Goal: Task Accomplishment & Management: Complete application form

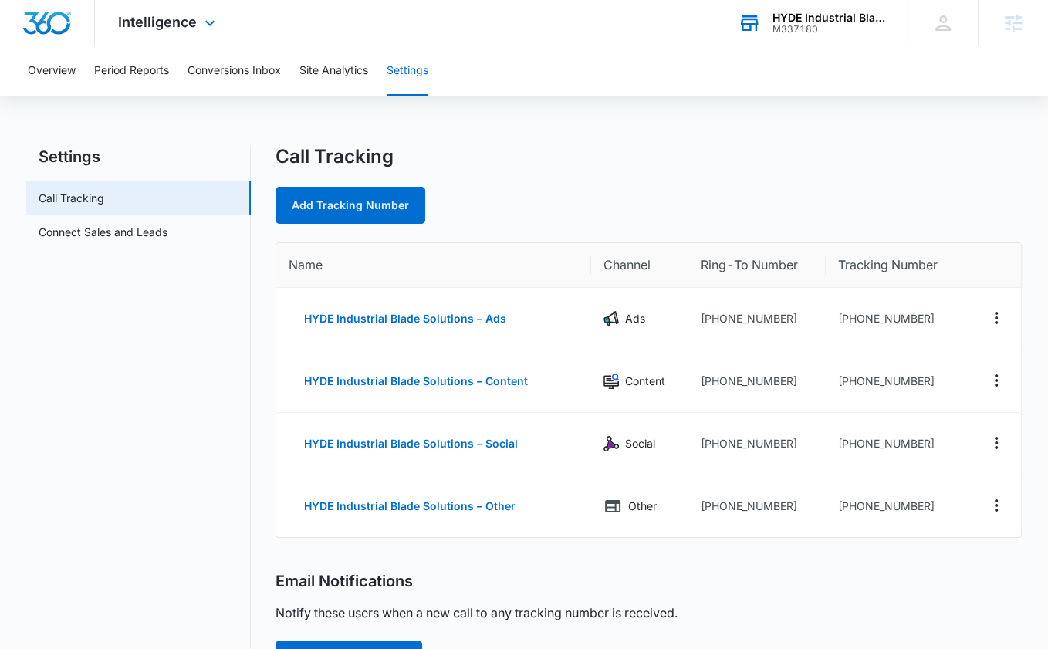
click at [842, 24] on div "M337180" at bounding box center [829, 29] width 113 height 11
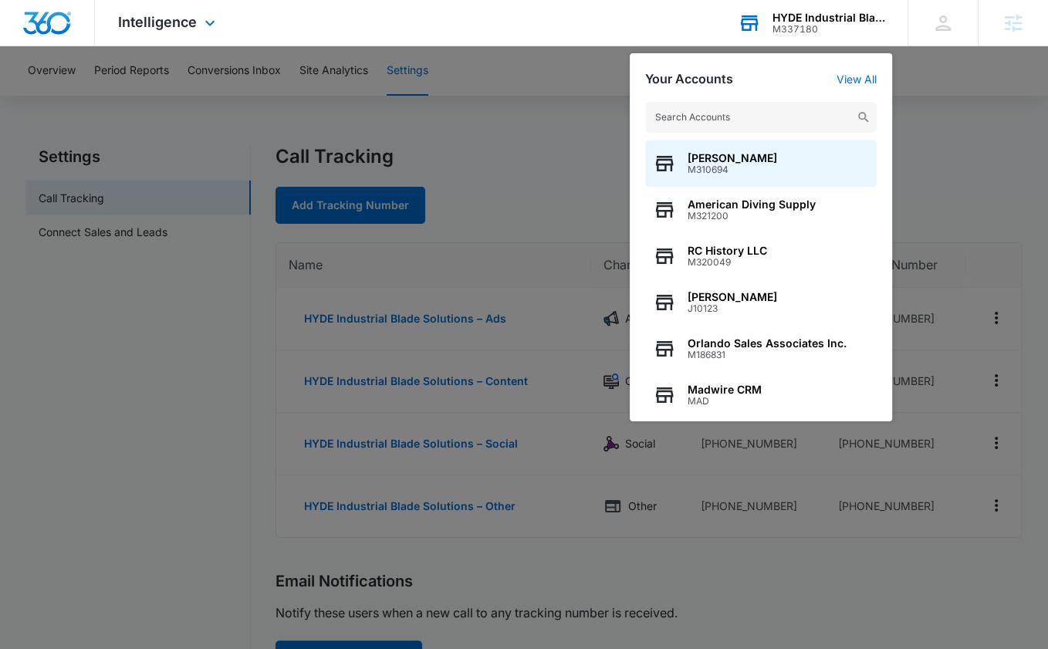
click at [854, 71] on div "Your Accounts View All Laidlaw's Harley-Davidson M310694 American Diving Supply…" at bounding box center [761, 237] width 262 height 368
click at [853, 76] on link "View All" at bounding box center [857, 79] width 40 height 13
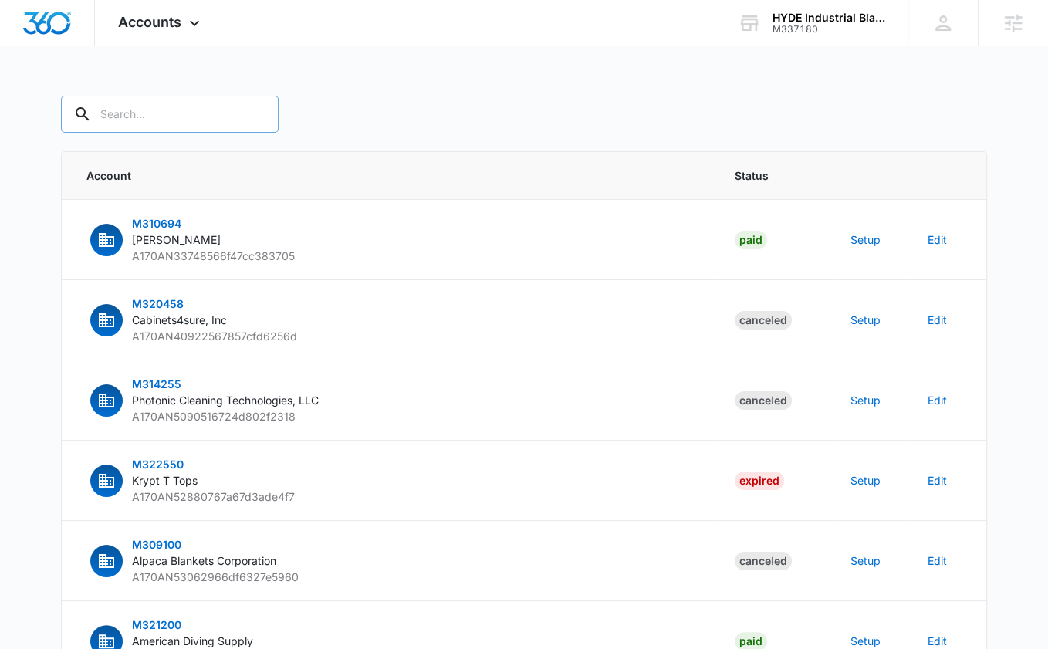
click at [144, 116] on input "text" at bounding box center [170, 114] width 218 height 37
paste input "M337180"
type input "M337180"
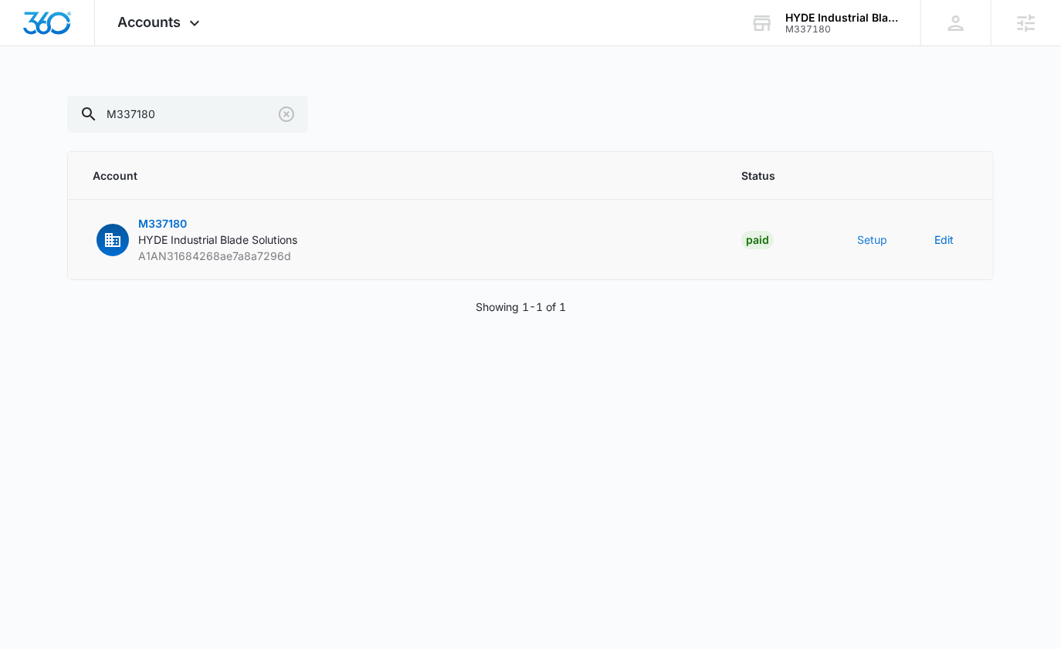
click at [873, 242] on button "Setup" at bounding box center [872, 240] width 30 height 16
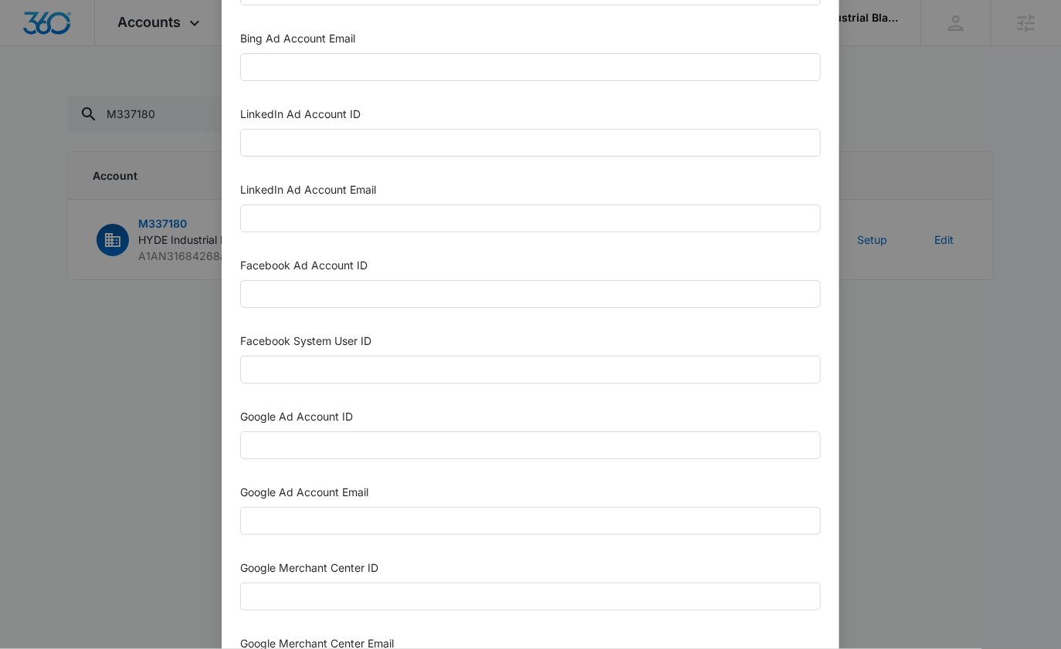
scroll to position [114, 0]
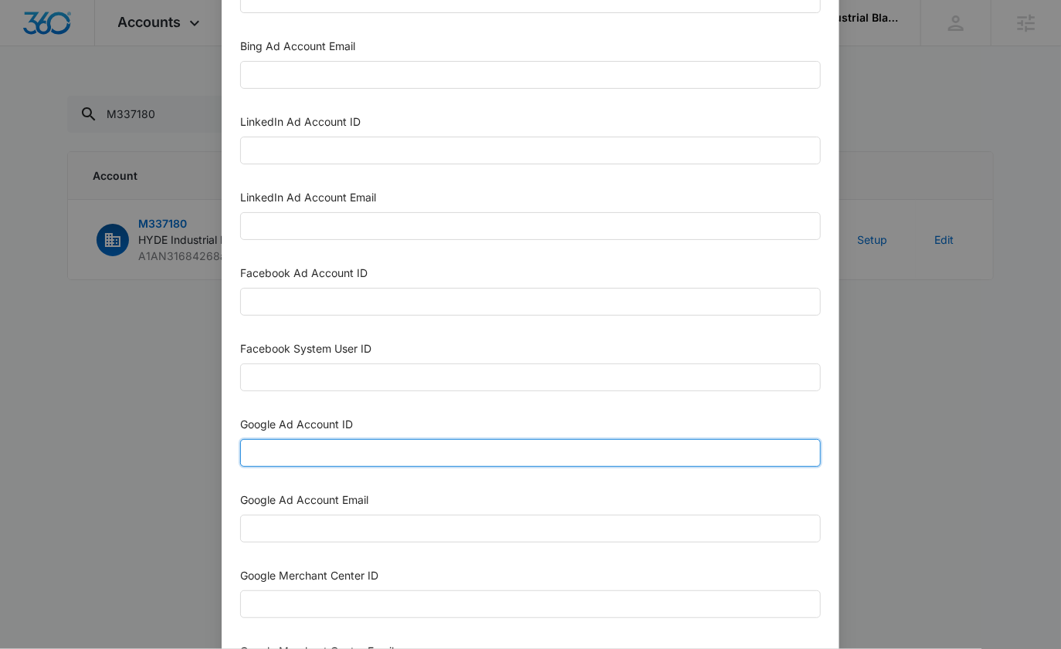
click at [336, 453] on input "Google Ad Account ID" at bounding box center [530, 453] width 580 height 28
paste input "951-162-8437"
type input "951-162-8437"
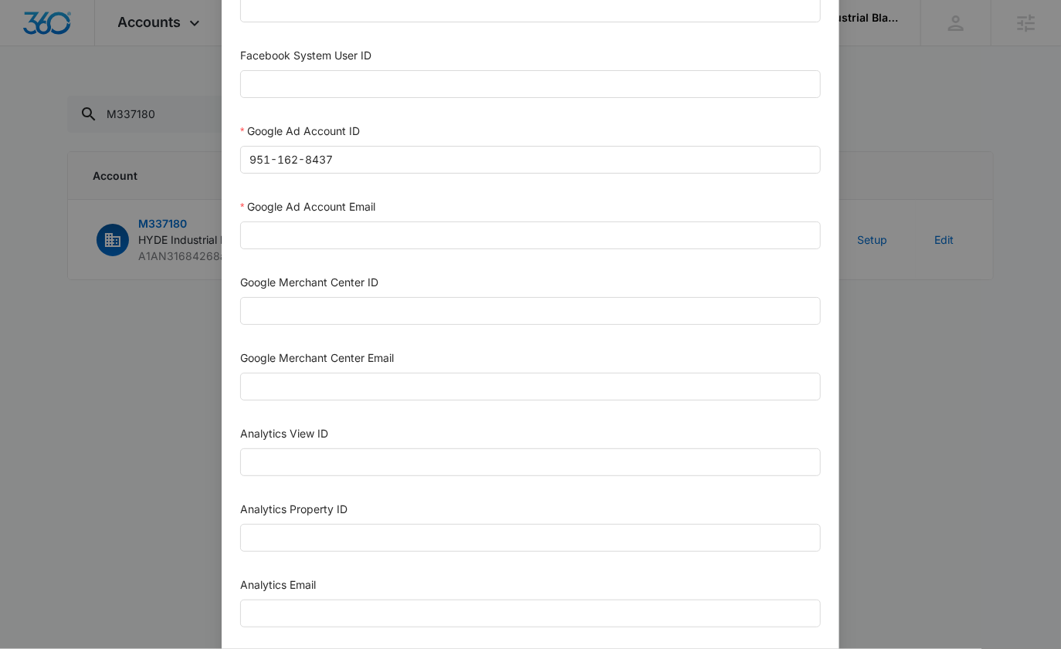
scroll to position [435, 0]
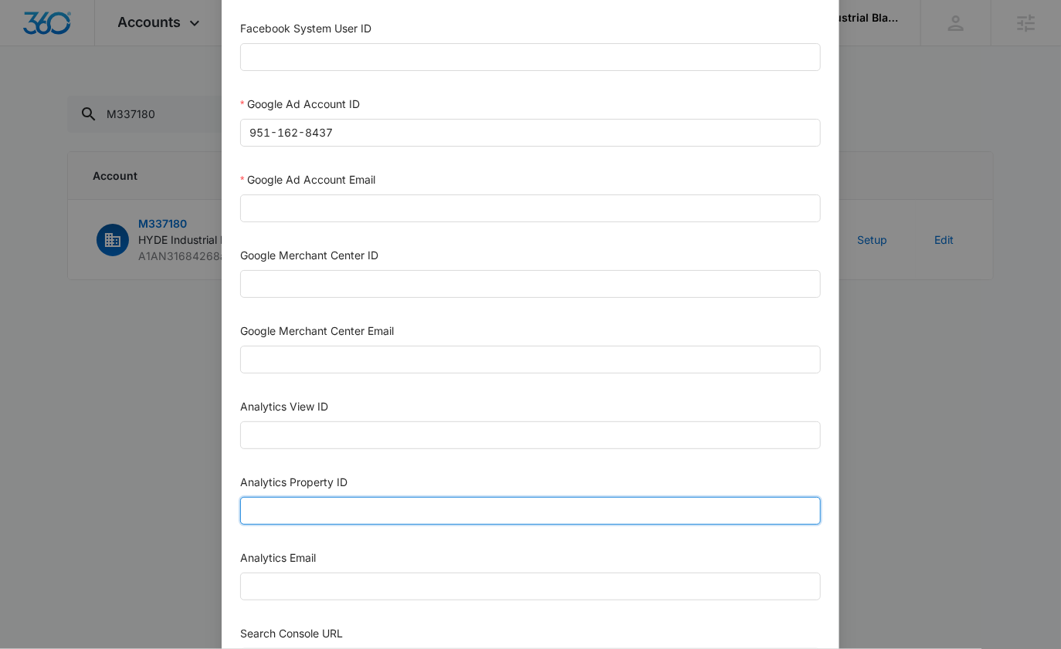
click at [319, 506] on input "Analytics Property ID" at bounding box center [530, 511] width 580 height 28
paste input "504471283"
type input "504471283"
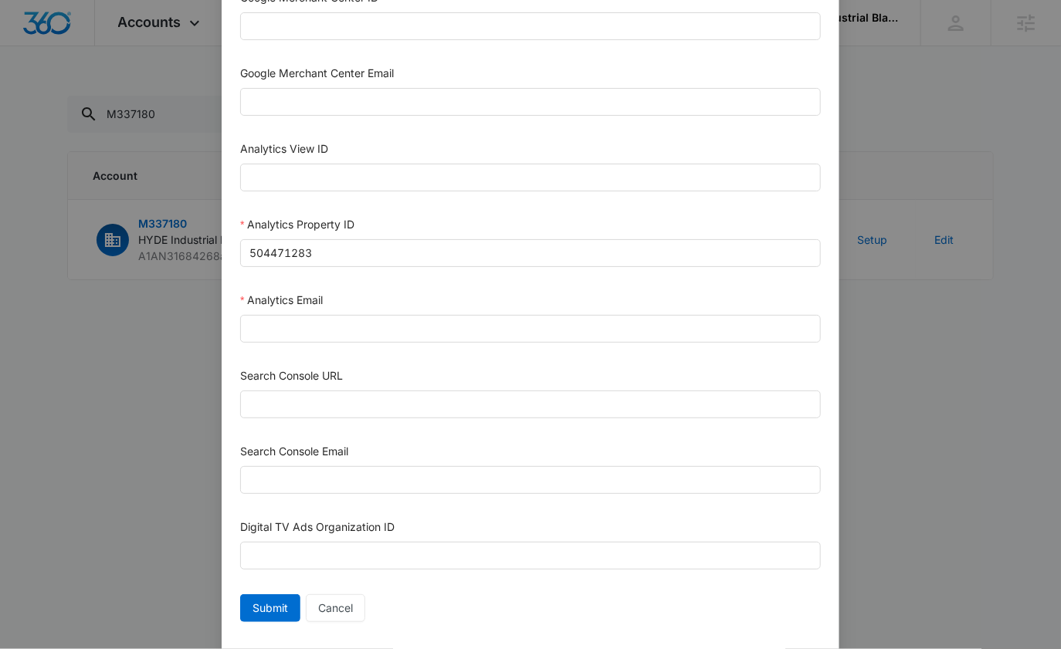
scroll to position [715, 0]
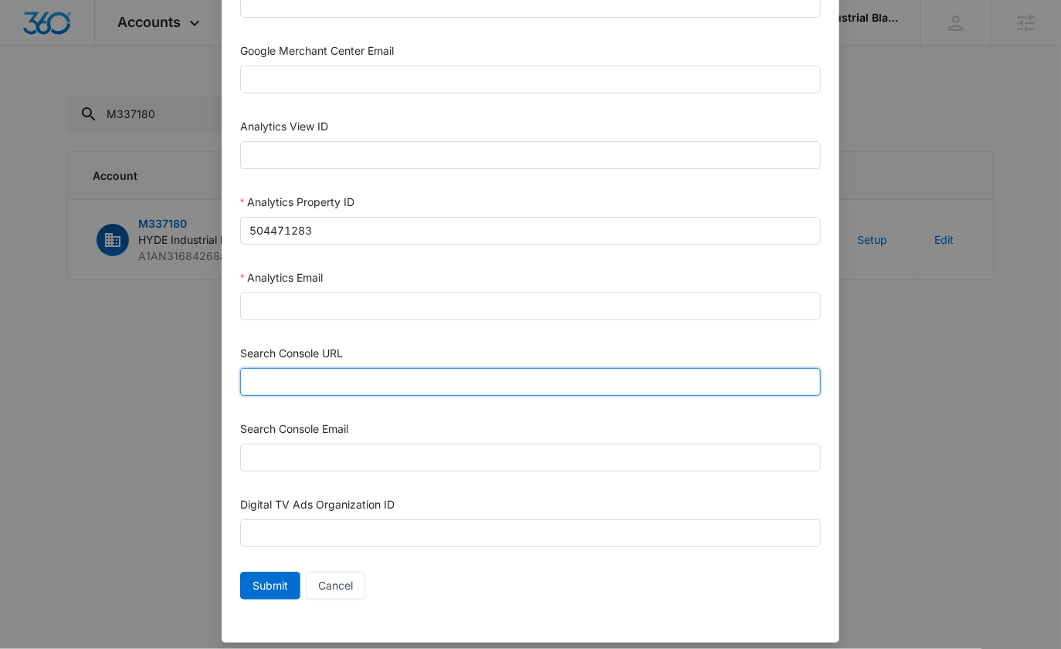
click at [340, 370] on input "Search Console URL" at bounding box center [530, 382] width 580 height 28
paste input "https://www.industrialbladesandknives.com"
type input "https://www.industrialbladesandknives.com"
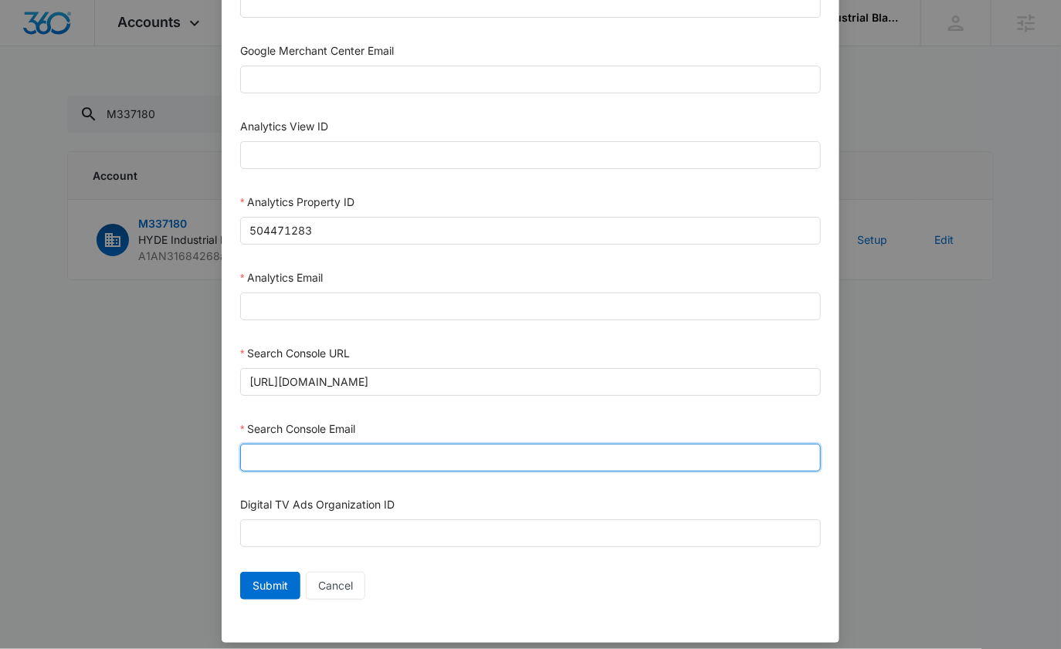
click at [336, 448] on input "Search Console Email" at bounding box center [530, 458] width 580 height 28
paste input "<meta name="google-site-verification" content="fWftmHfaVNuLeGZntaUDnRbu-rATSafd…"
click at [350, 451] on input "<meta name="google-site-verification" content="fWftmHfaVNuLeGZntaUDnRbu-rATSafd…" at bounding box center [530, 458] width 580 height 28
paste input "M360+Accounts1023@madwiremedia.com"
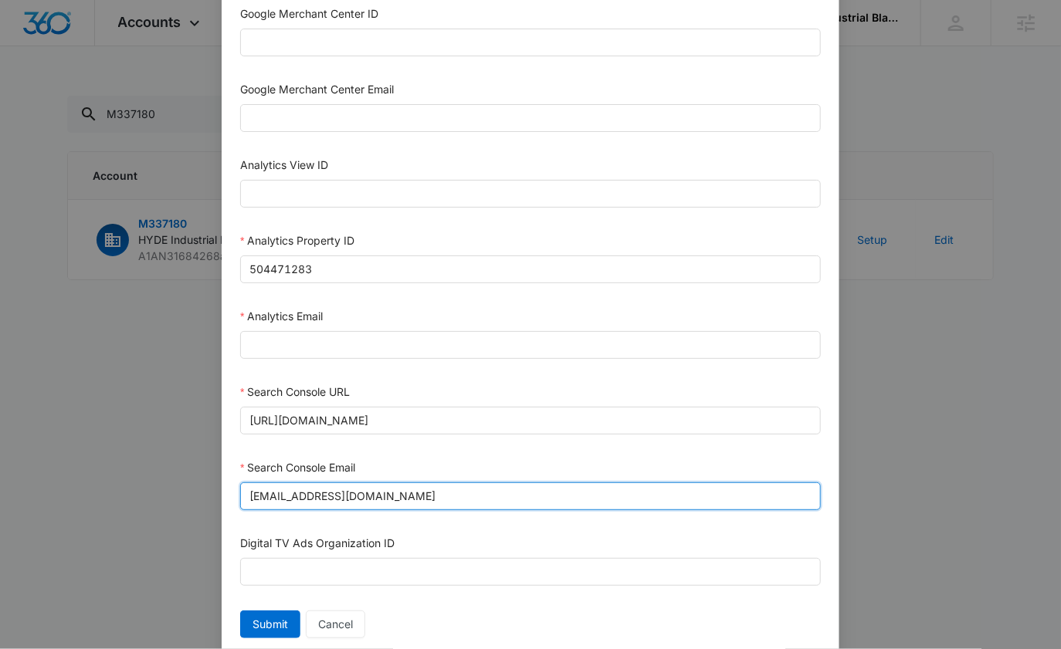
scroll to position [596, 0]
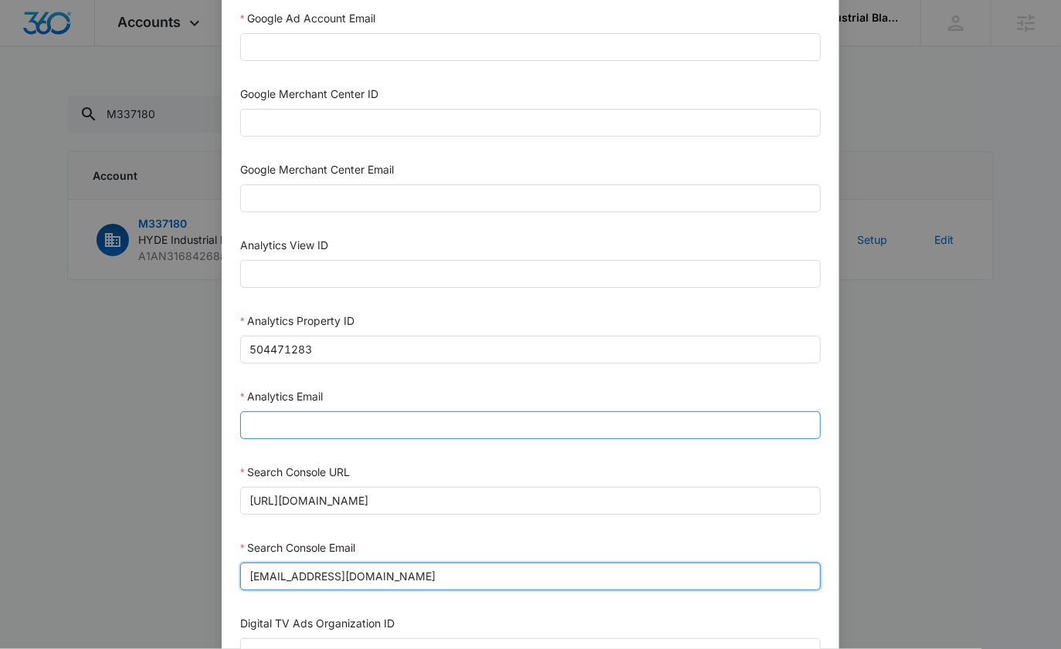
type input "M360+Accounts1023@madwiremedia.com"
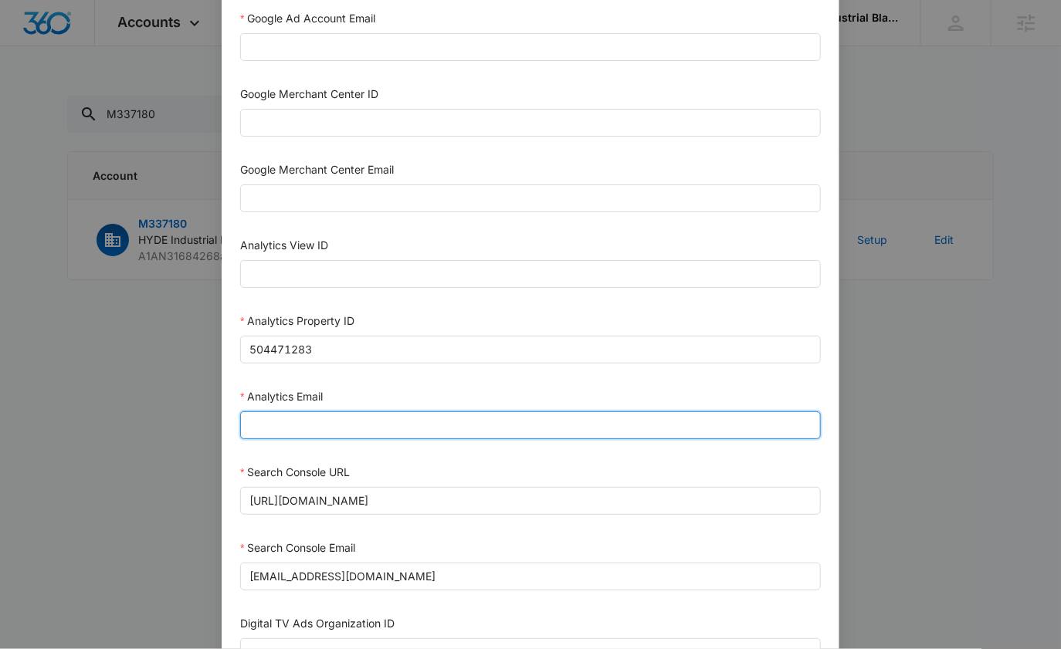
click at [329, 415] on input "Analytics Email" at bounding box center [530, 425] width 580 height 28
paste input "M360+Accounts1023@madwiremedia.com"
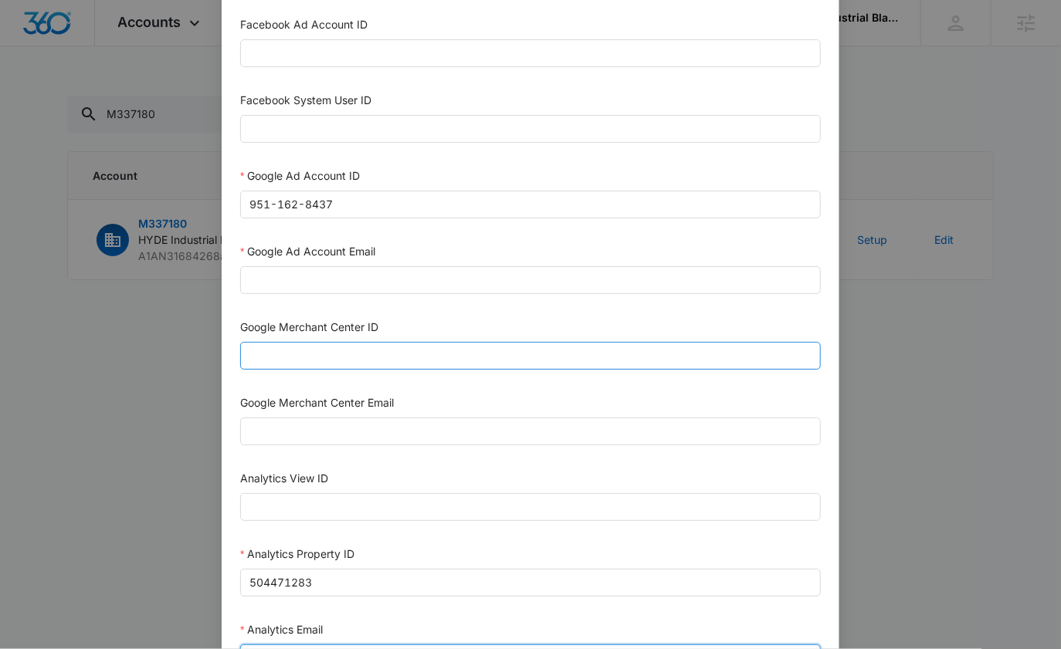
scroll to position [360, 0]
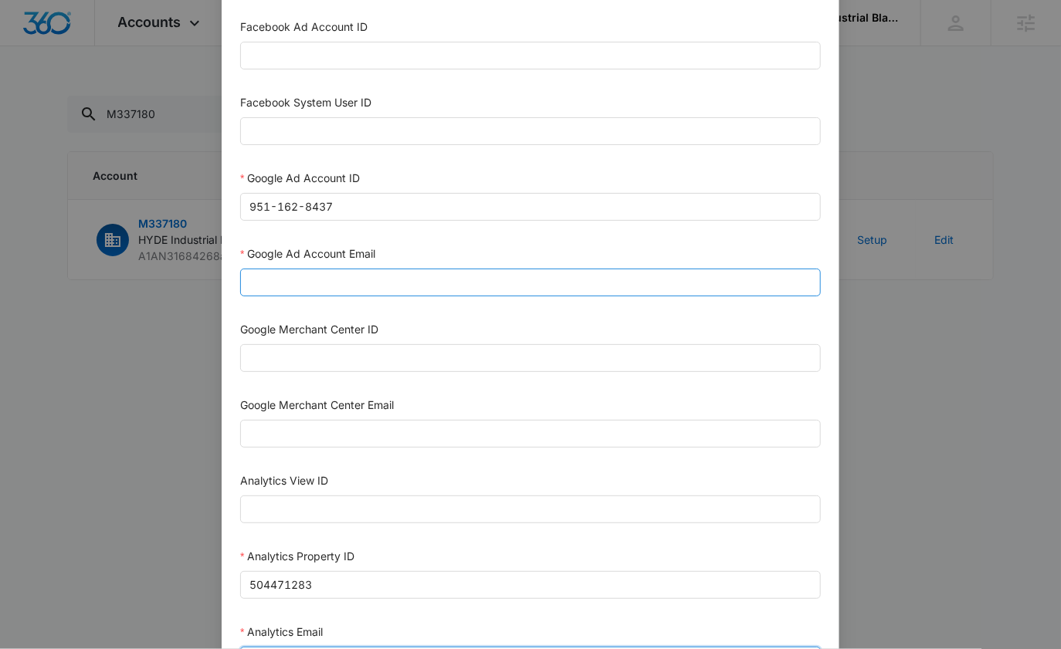
type input "M360+Accounts1023@madwiremedia.com"
click at [301, 269] on input "Google Ad Account Email" at bounding box center [530, 283] width 580 height 28
paste input "M360+Accounts1023@madwiremedia.com"
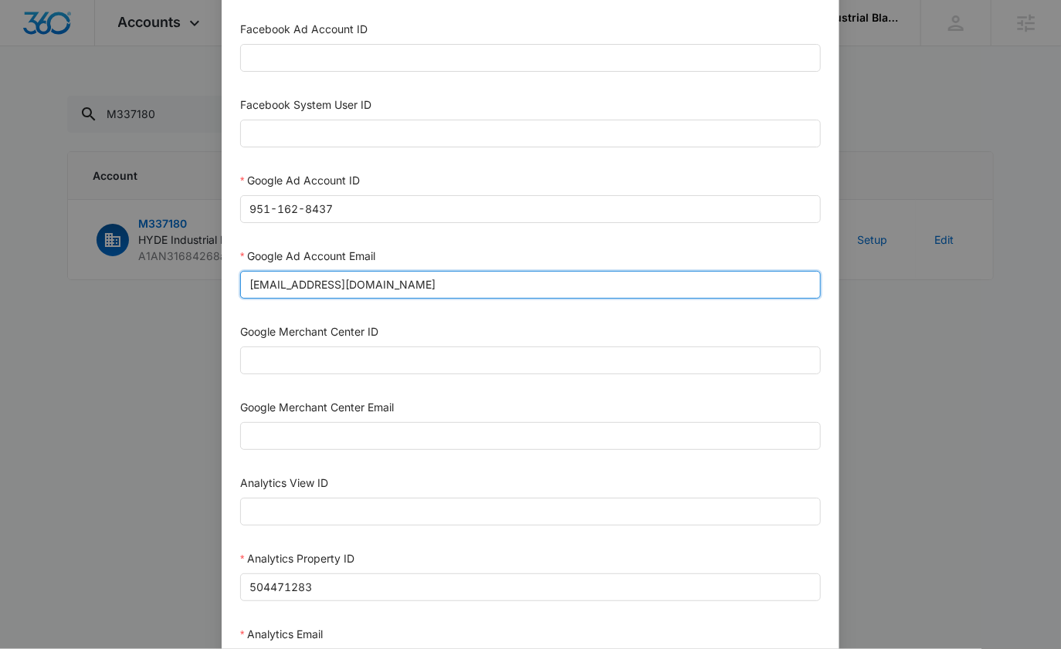
type input "M360+Accounts1023@madwiremedia.com"
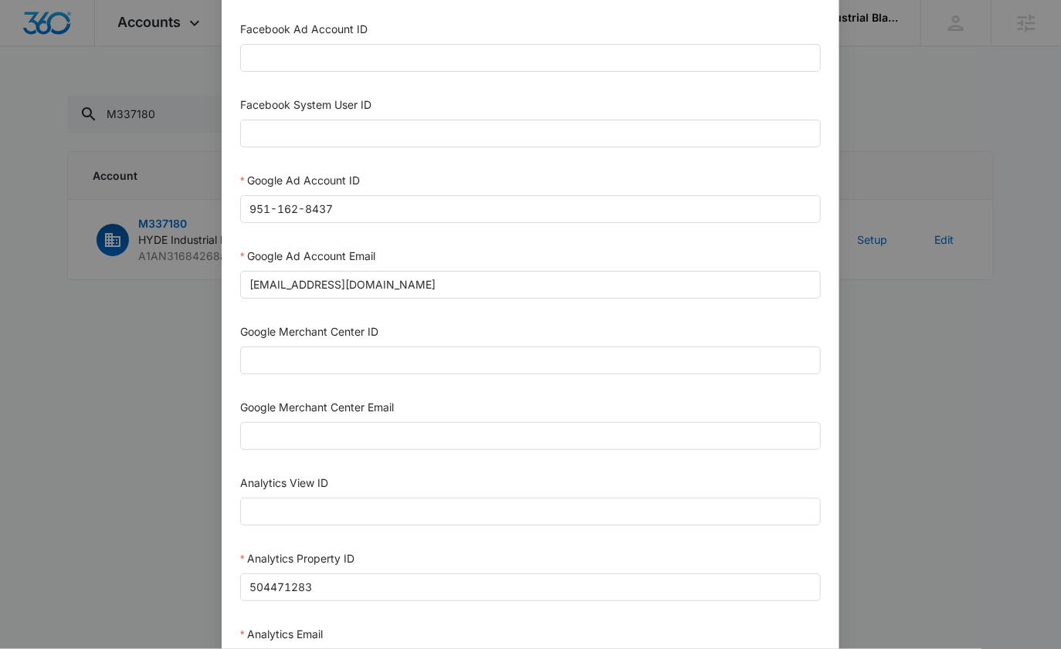
click at [455, 238] on form "Bing Ad Account ID Bing Ad Account Email LinkedIn Ad Account ID LinkedIn Ad Acc…" at bounding box center [530, 340] width 580 height 1244
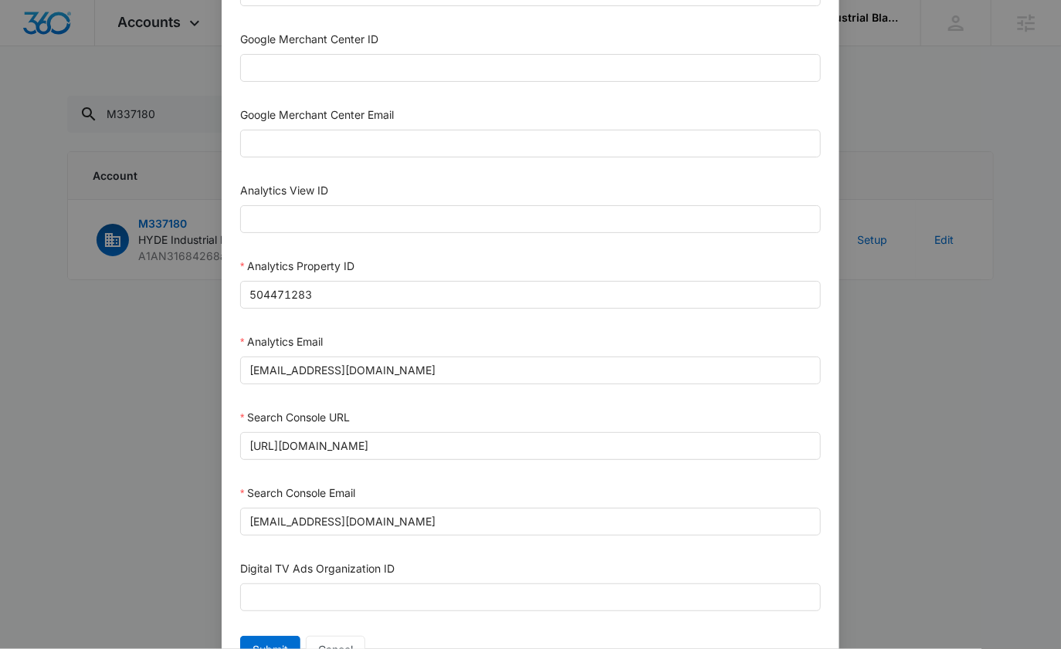
scroll to position [715, 0]
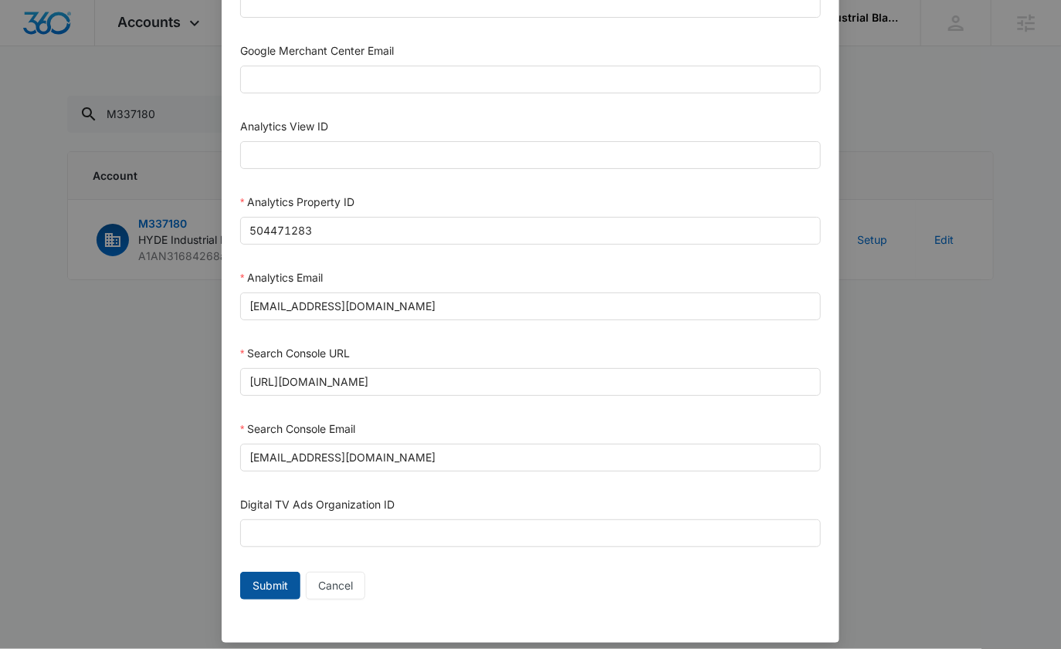
click at [252, 577] on span "Submit" at bounding box center [270, 585] width 36 height 17
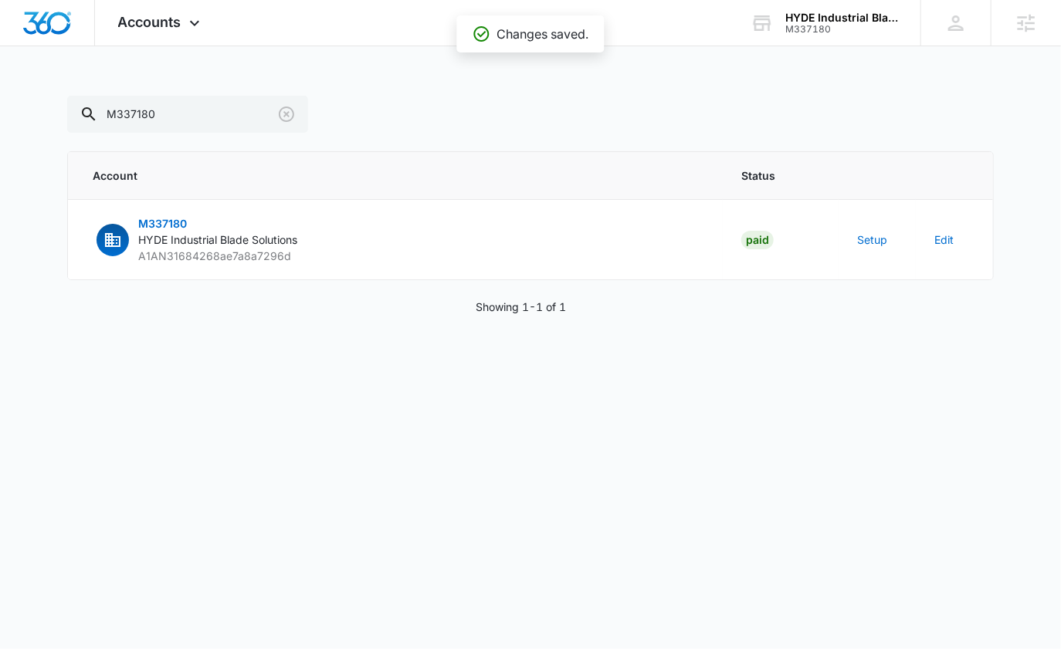
scroll to position [699, 0]
click at [111, 524] on body "Accounts Apps Reputation Websites Forms CRM Email Social Shop Content Ads Intel…" at bounding box center [530, 324] width 1061 height 649
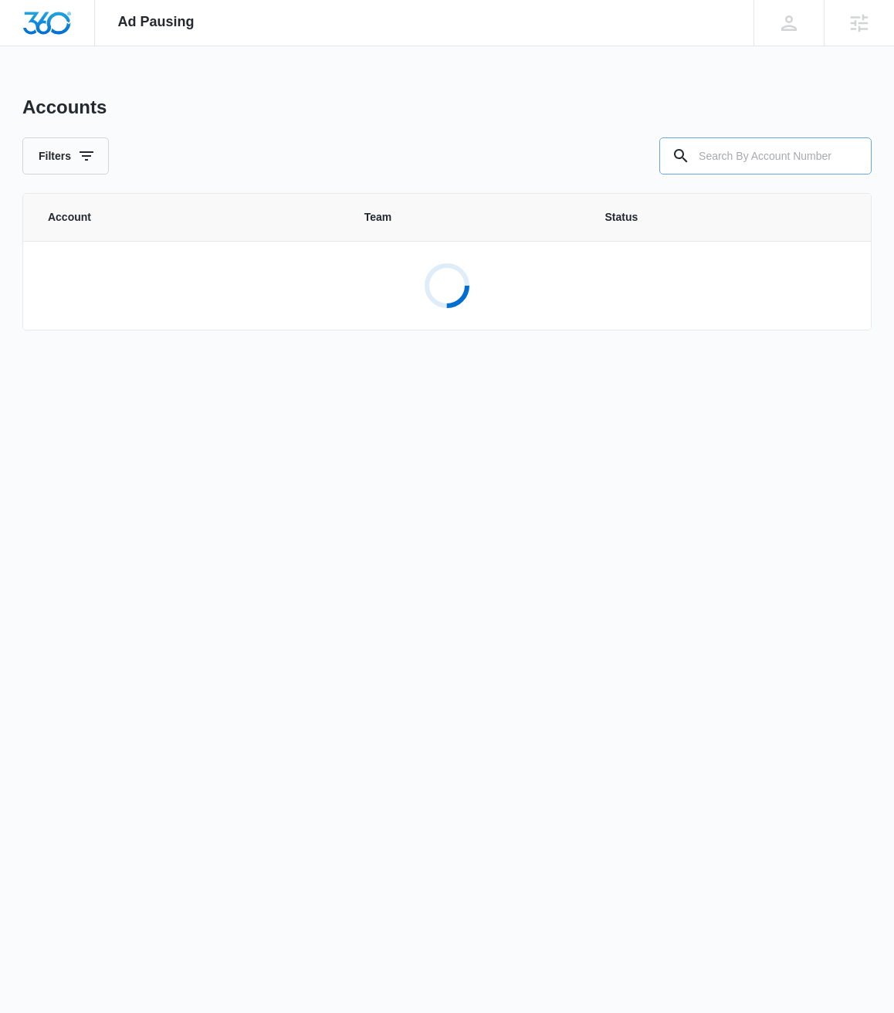
click at [751, 148] on input "text" at bounding box center [765, 155] width 212 height 37
paste input "M337180"
type input "M337180"
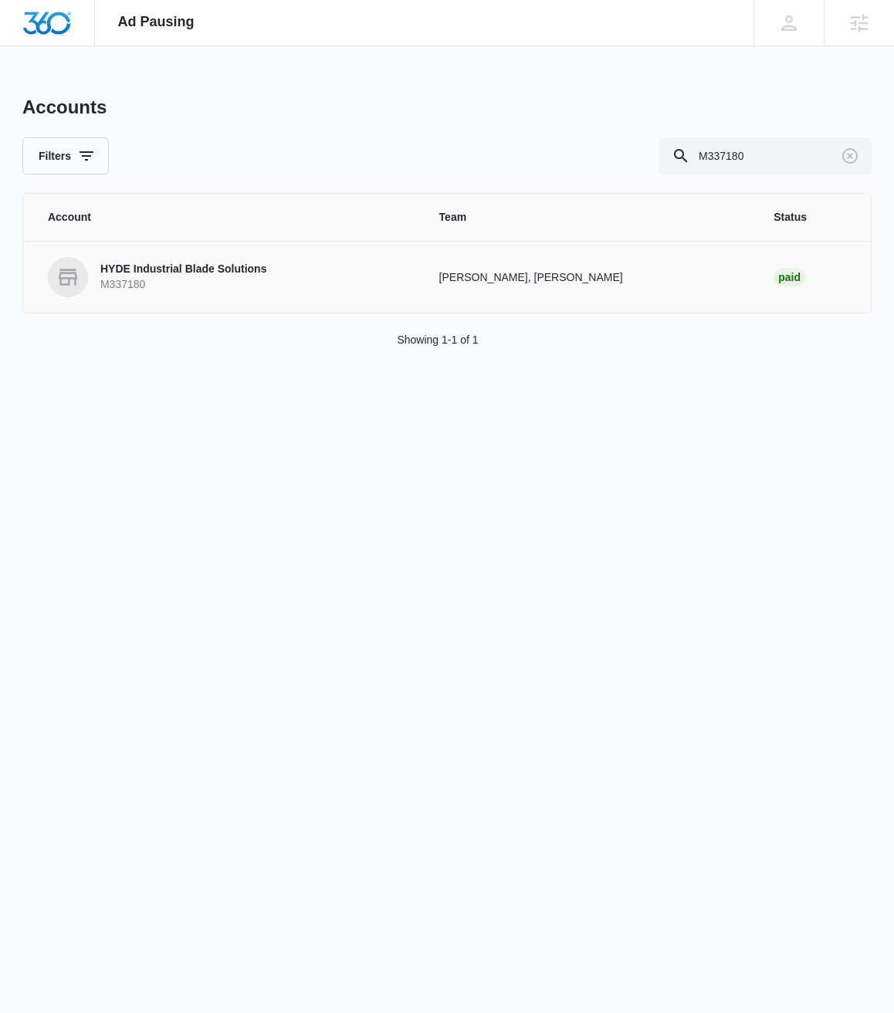
click at [198, 272] on p "HYDE Industrial Blade Solutions" at bounding box center [183, 269] width 166 height 15
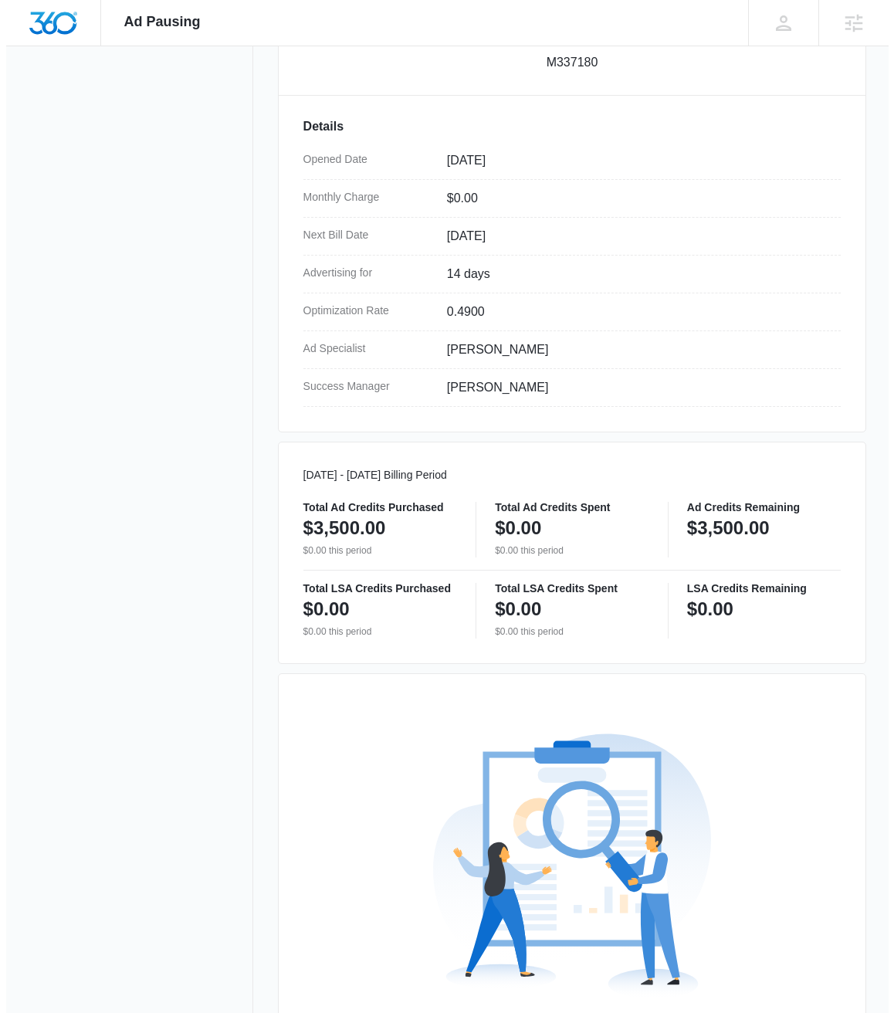
scroll to position [533, 0]
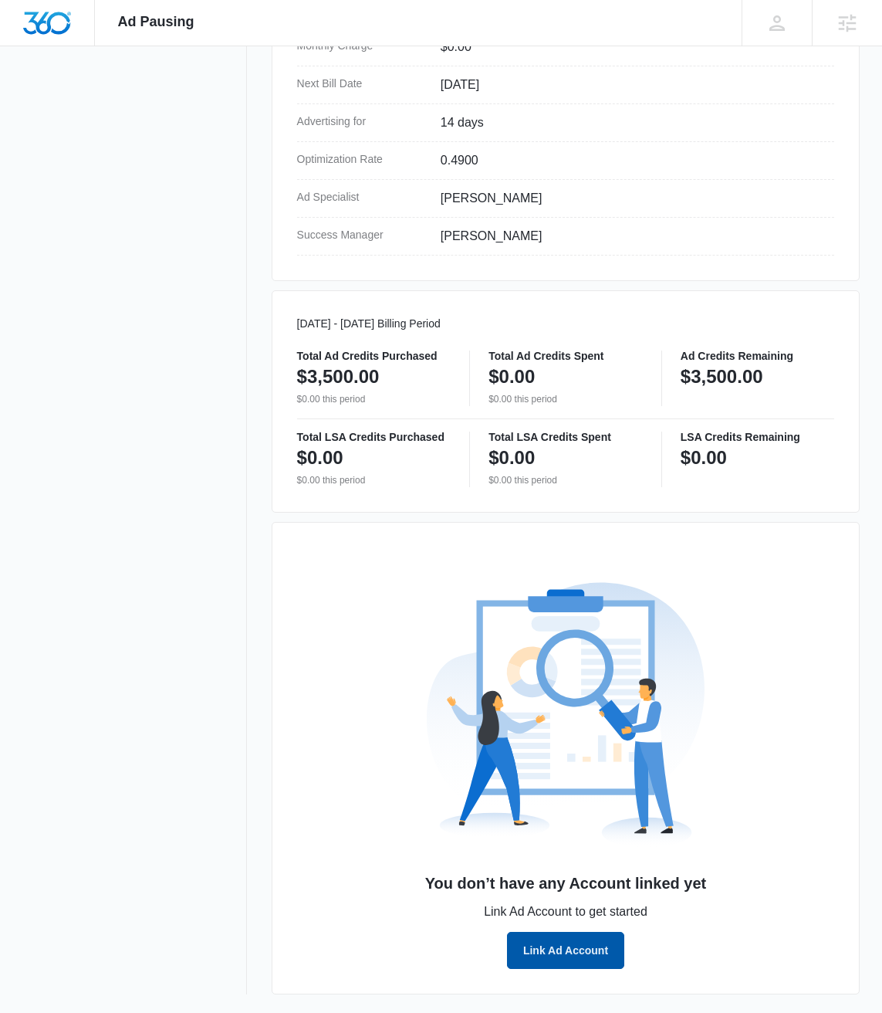
click at [571, 952] on button "Link Ad Account" at bounding box center [565, 950] width 117 height 37
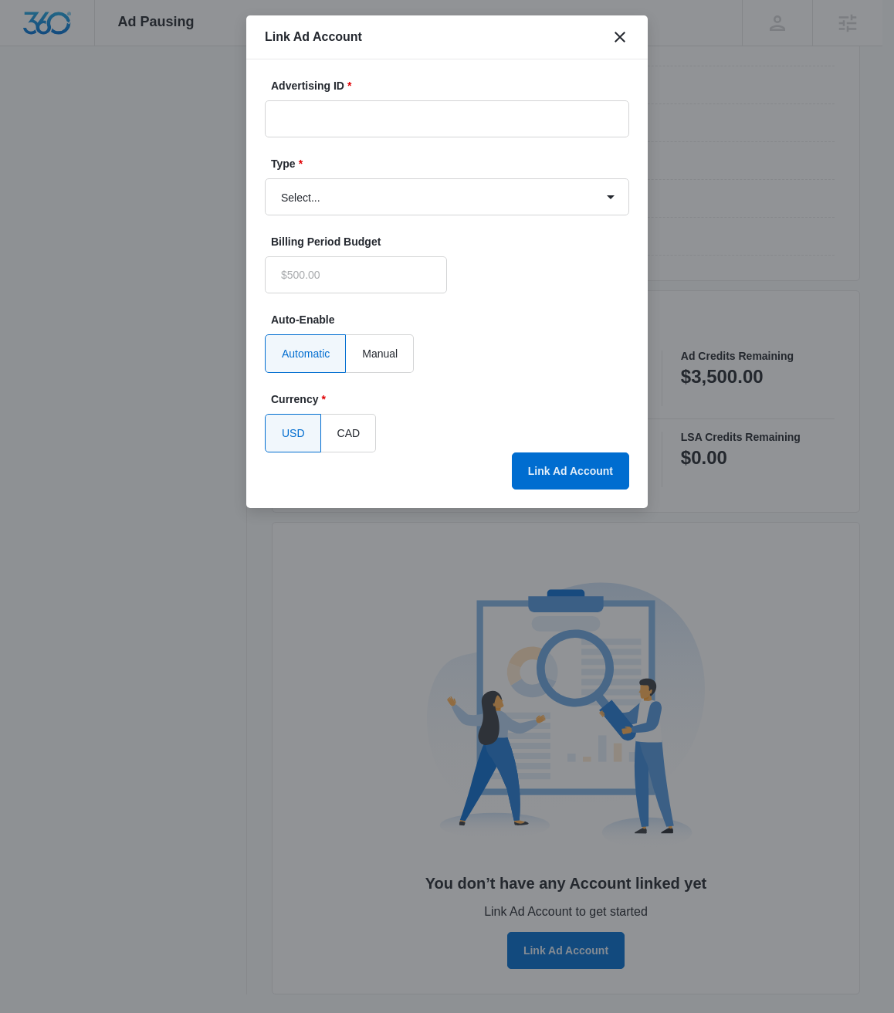
type input "$0.00"
click at [364, 113] on input "Advertising ID *" at bounding box center [447, 118] width 364 height 37
paste input "951-162-8437"
type input "951-162-8437"
click at [584, 184] on select "Select... Bing Ads Facebook Ads Google Ads" at bounding box center [447, 196] width 364 height 37
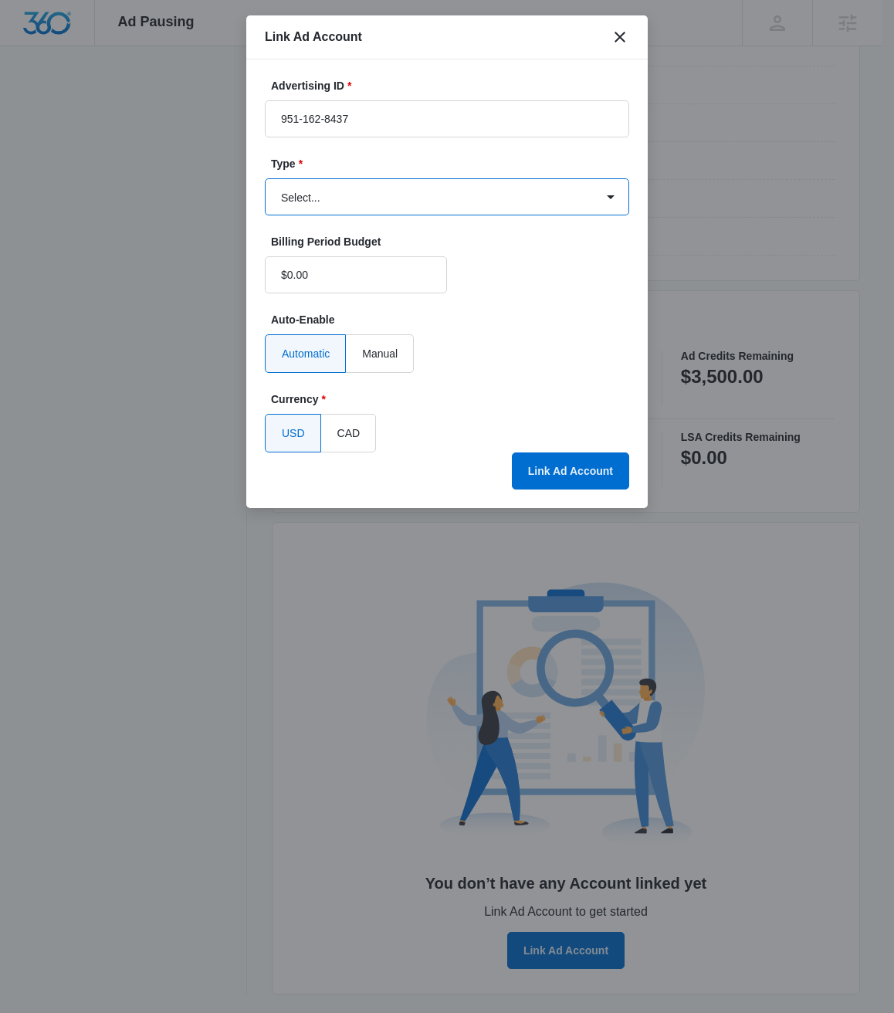
select select "google"
click at [265, 178] on select "Select... Bing Ads Facebook Ads Google Ads" at bounding box center [447, 196] width 364 height 37
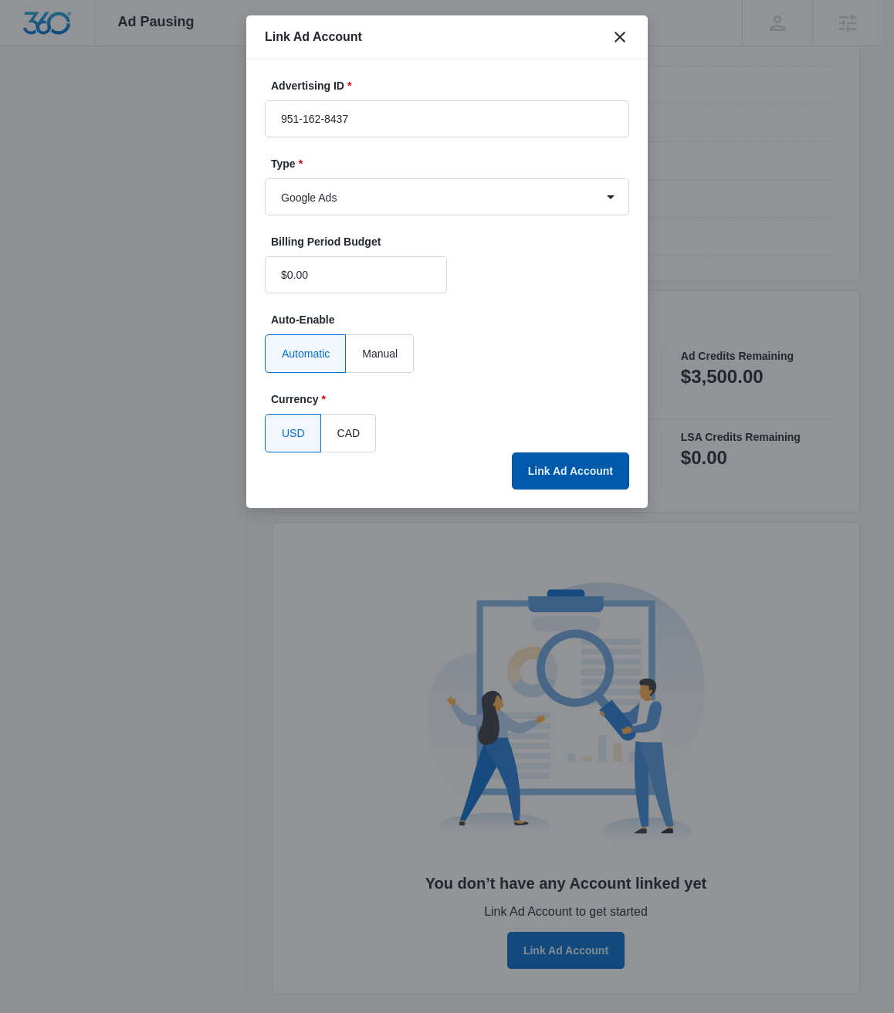
drag, startPoint x: 553, startPoint y: 466, endPoint x: 610, endPoint y: 479, distance: 57.9
click at [554, 466] on button "Link Ad Account" at bounding box center [570, 470] width 117 height 37
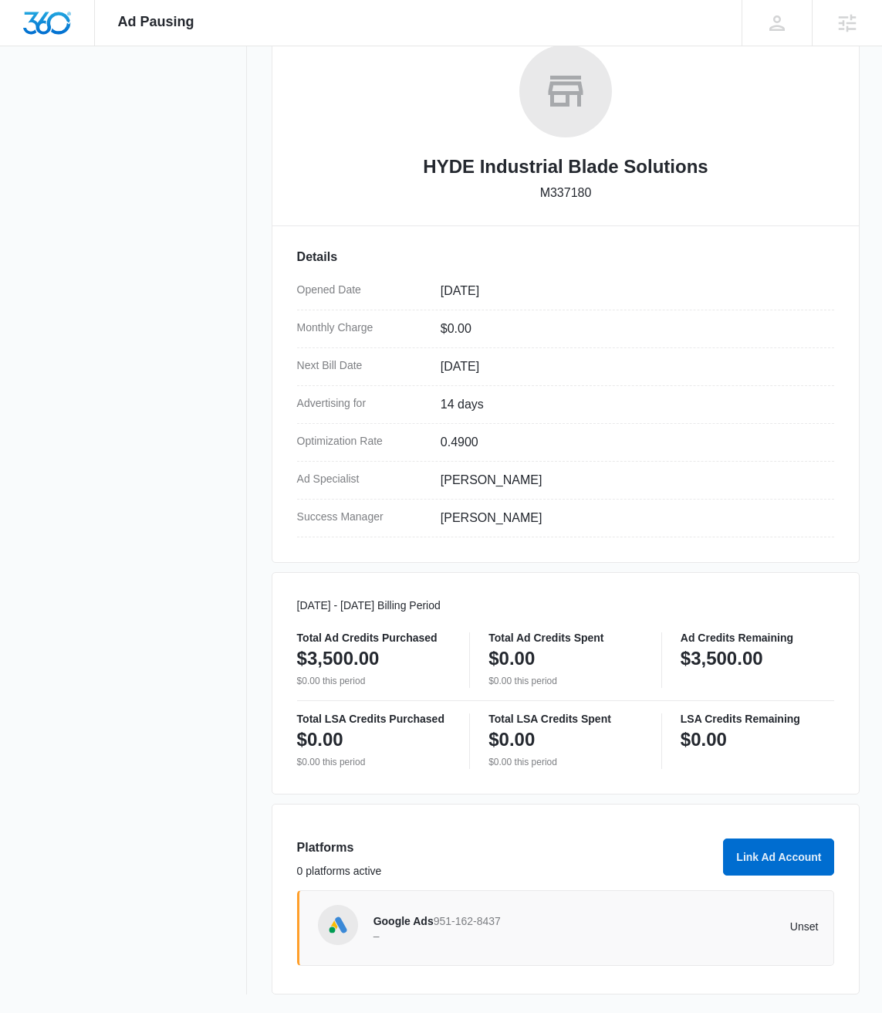
scroll to position [0, 0]
